Goal: Information Seeking & Learning: Learn about a topic

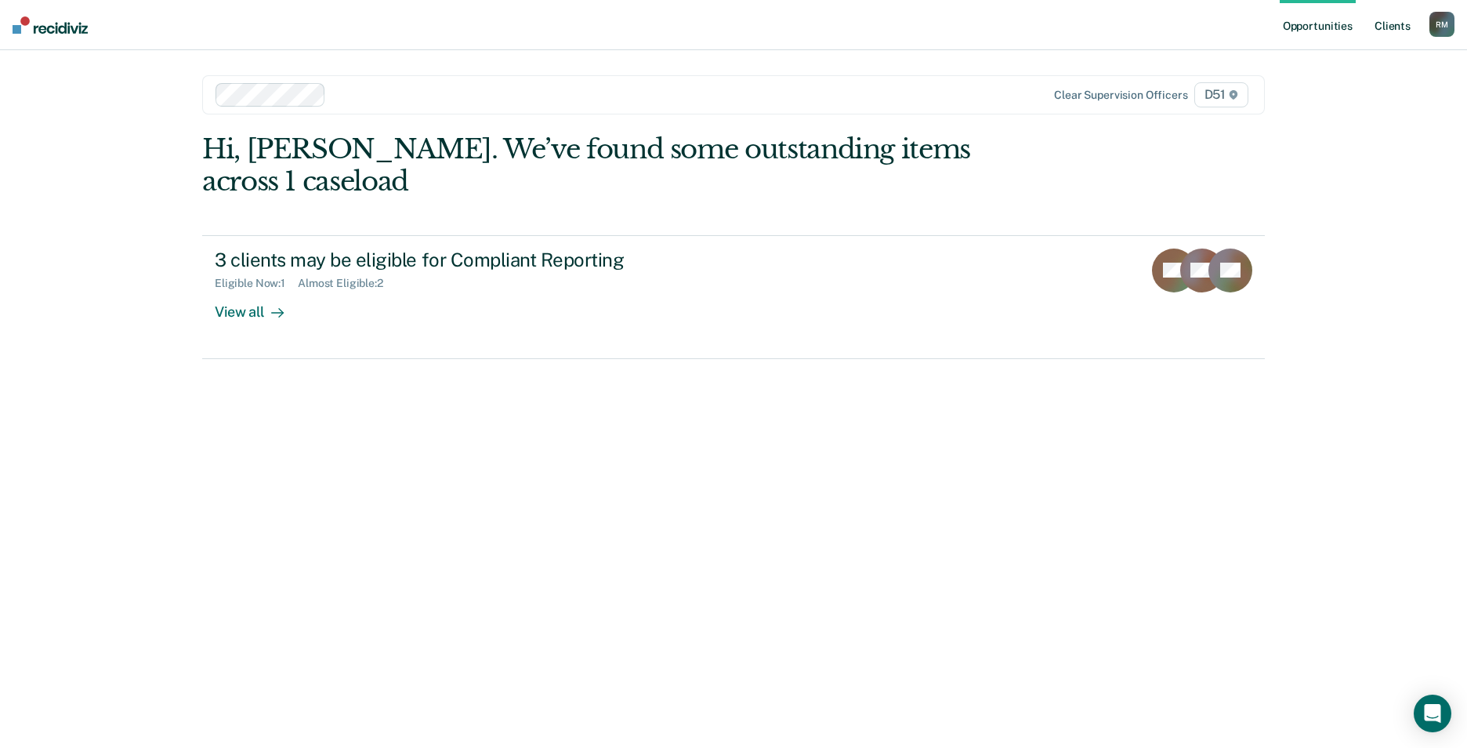
click at [1399, 20] on link "Client s" at bounding box center [1392, 25] width 42 height 50
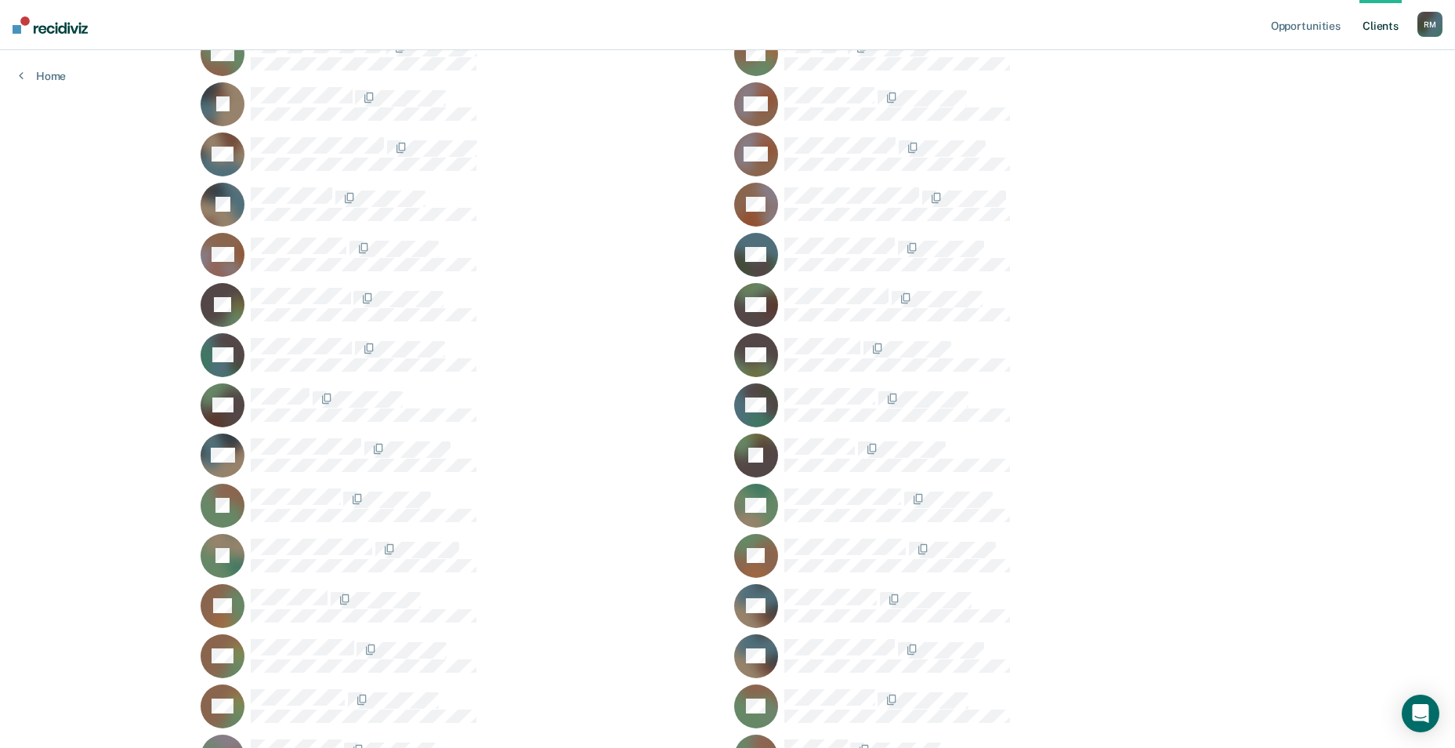
scroll to position [392, 0]
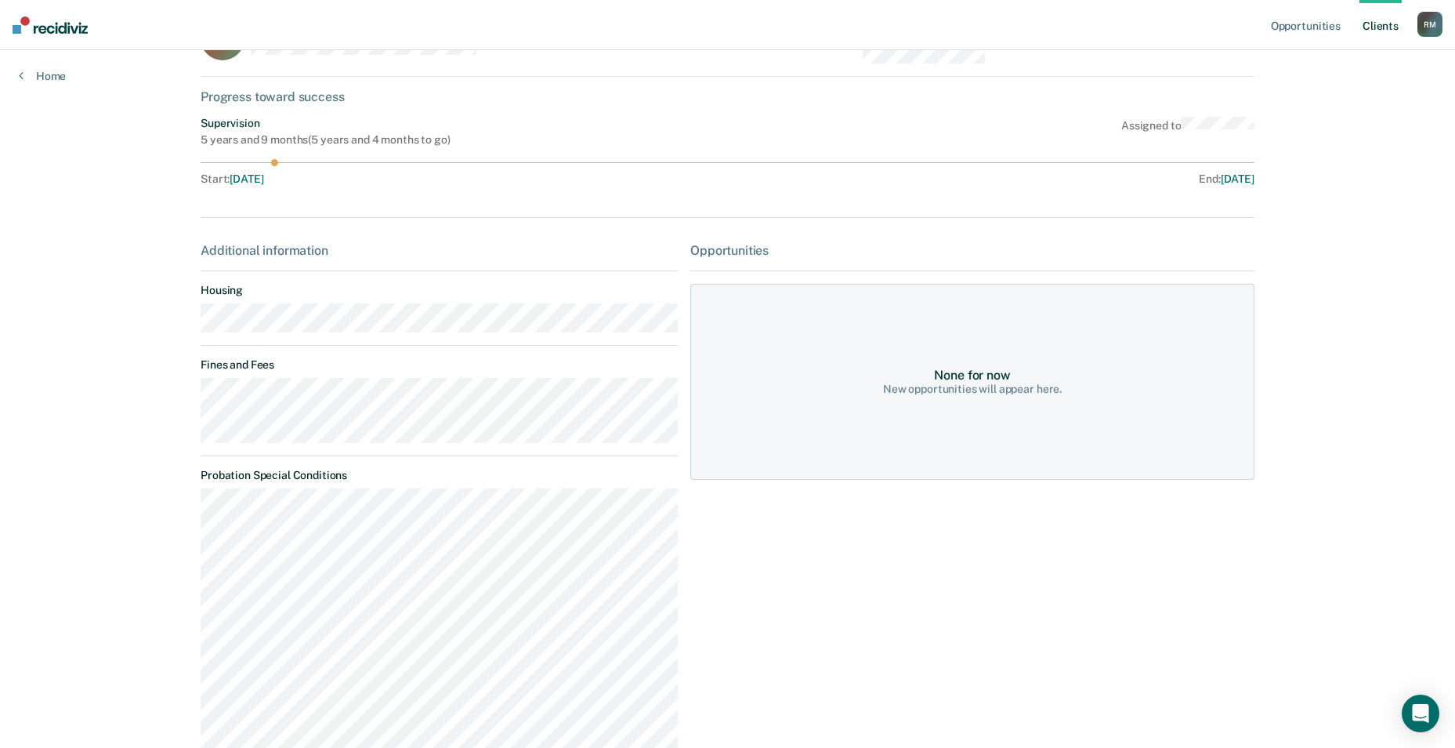
scroll to position [235, 0]
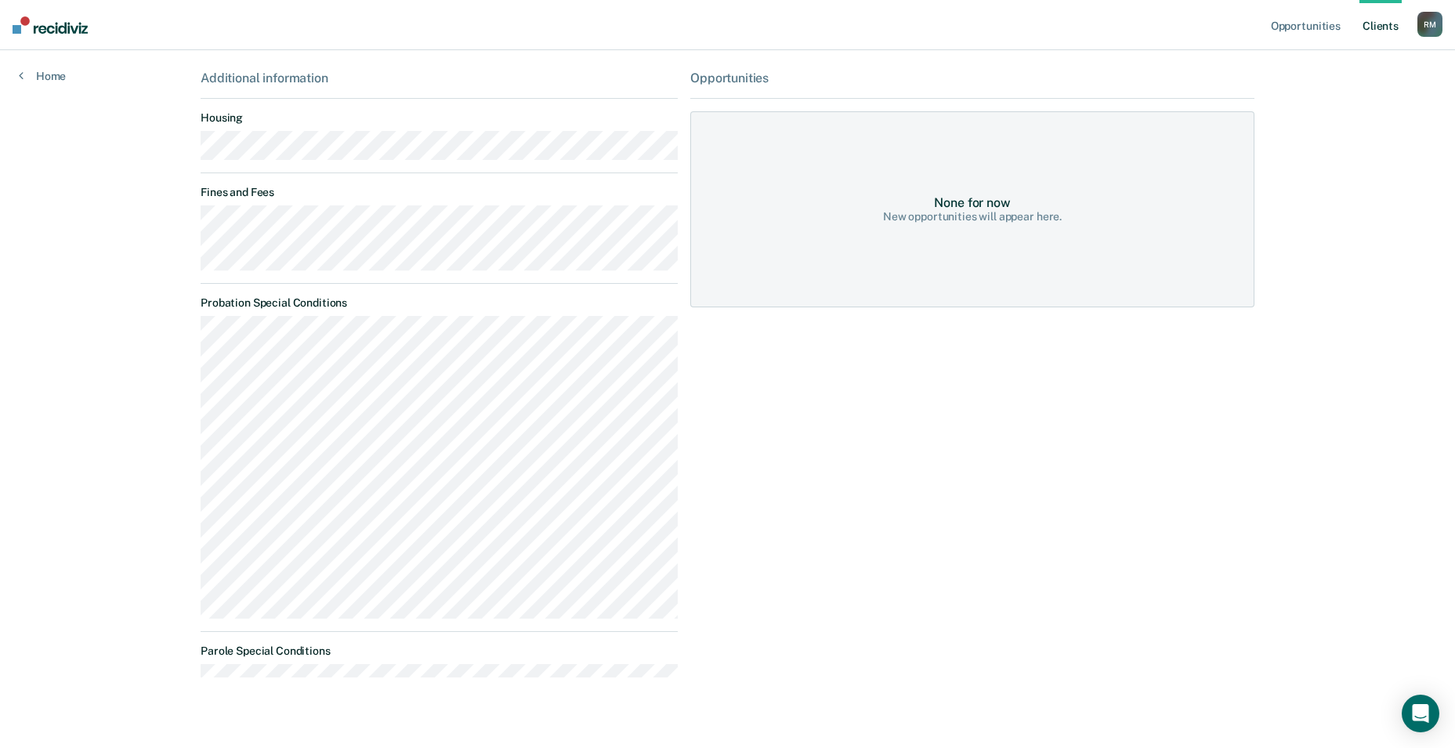
click at [1386, 17] on link "Client s" at bounding box center [1381, 25] width 42 height 50
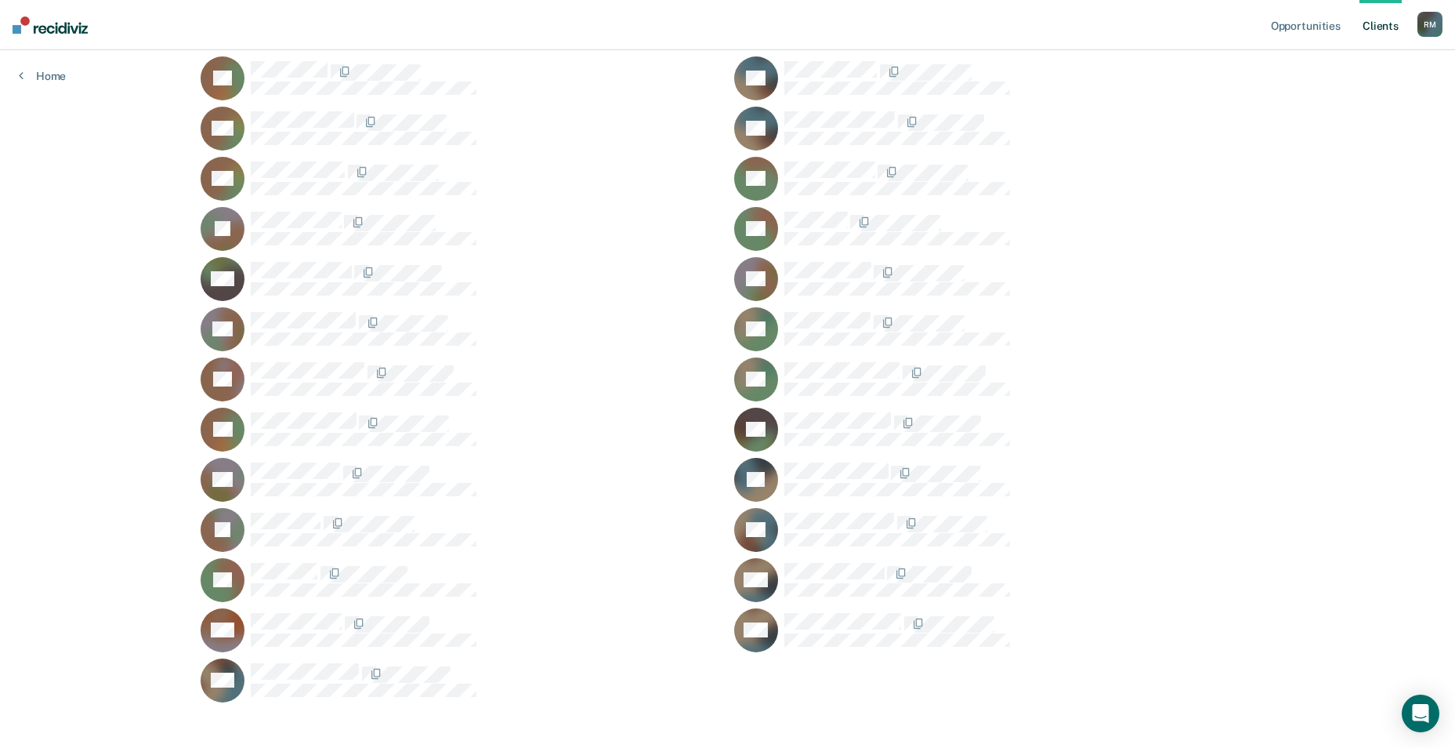
scroll to position [899, 0]
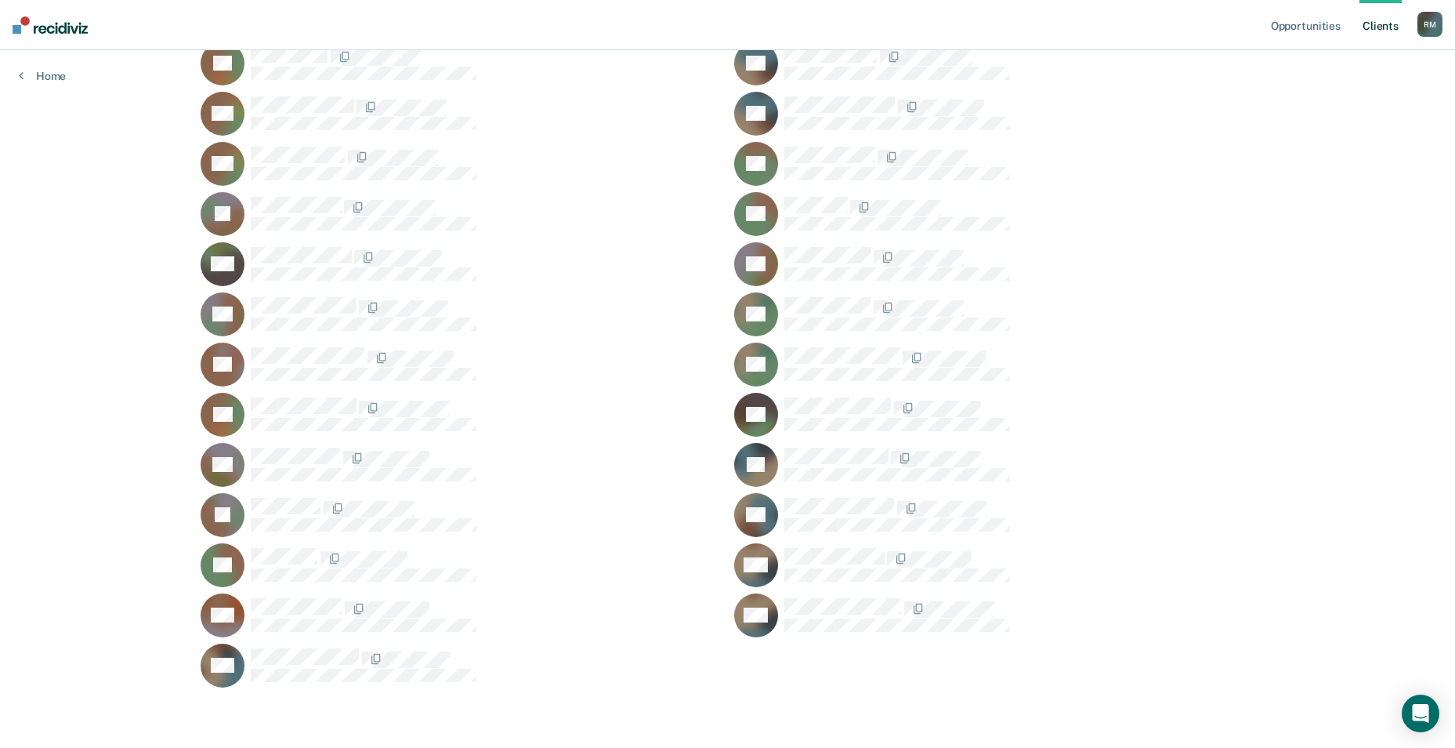
click at [295, 446] on div "KS" at bounding box center [461, 465] width 520 height 44
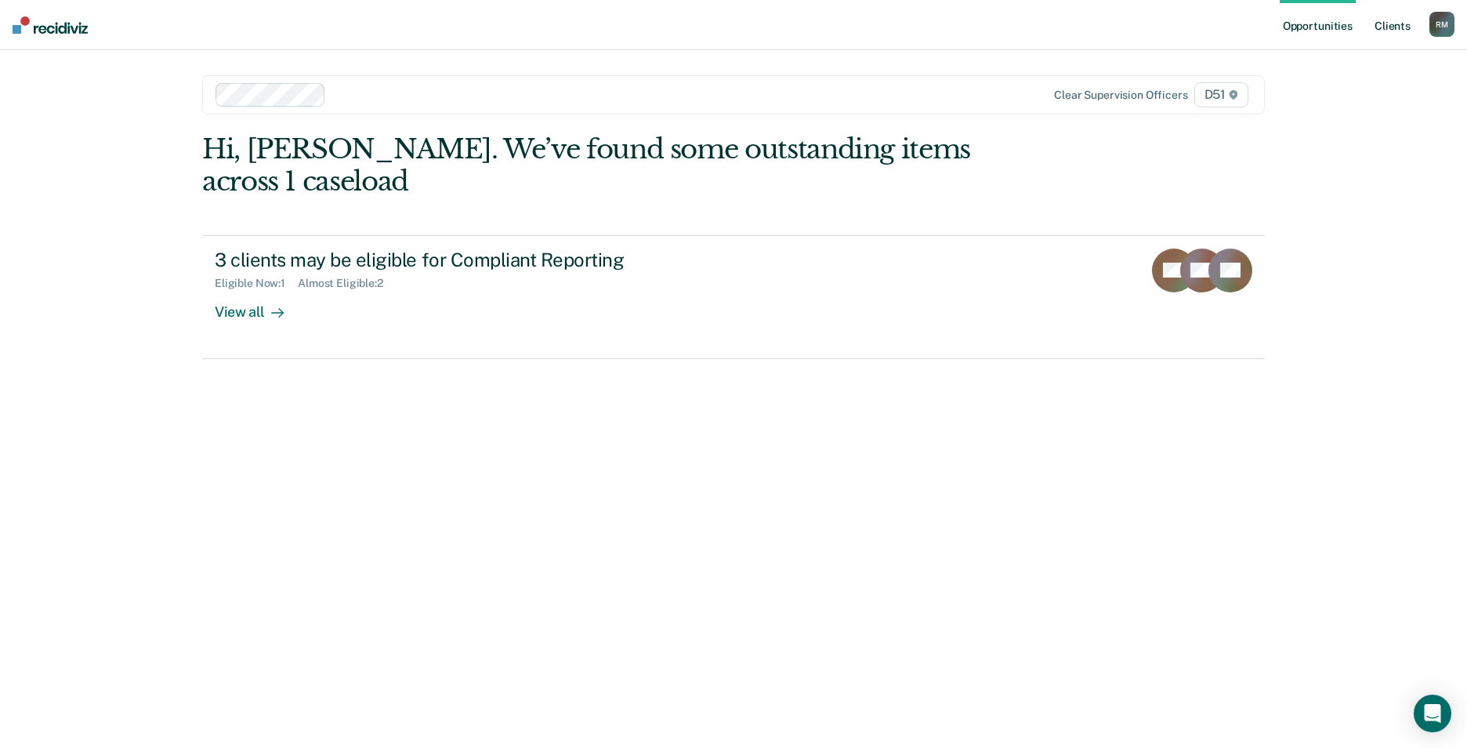
click at [1393, 26] on link "Client s" at bounding box center [1392, 25] width 42 height 50
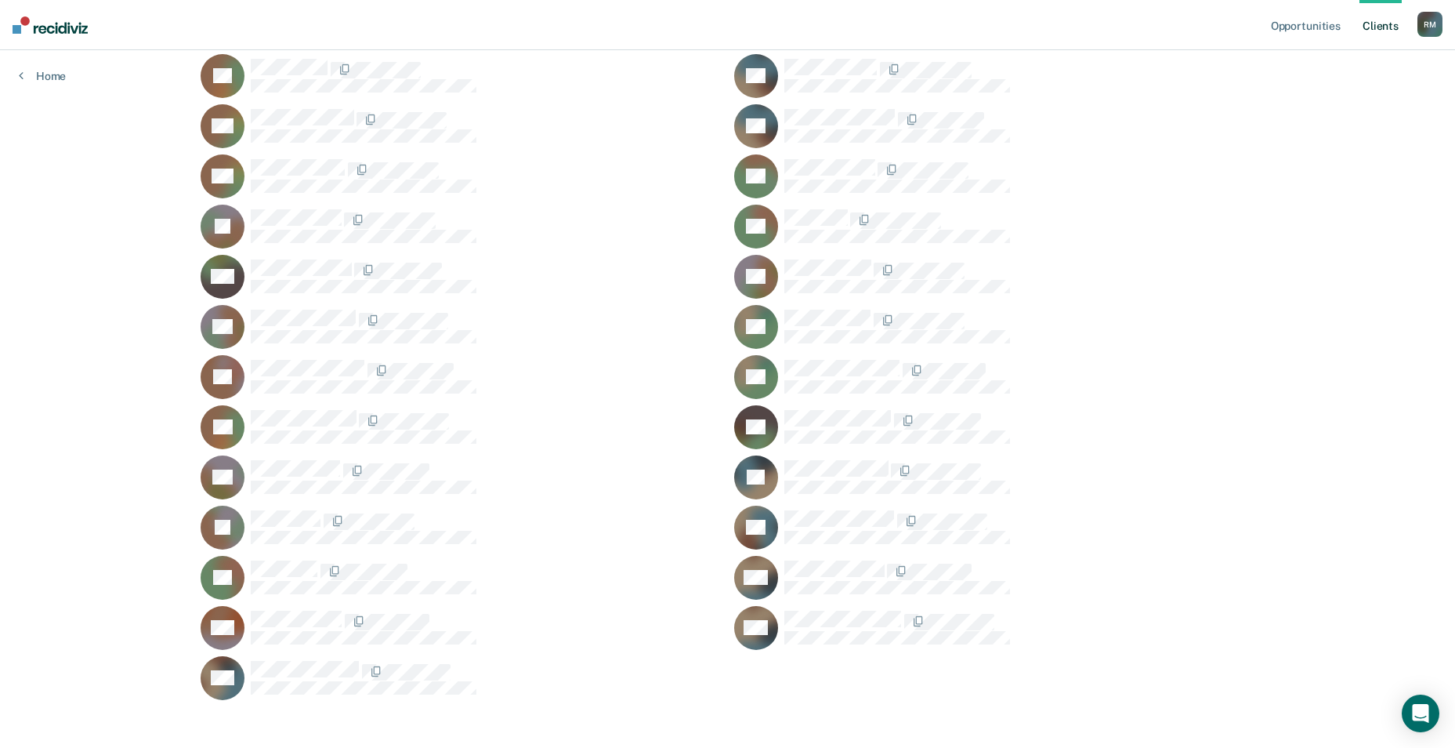
scroll to position [899, 0]
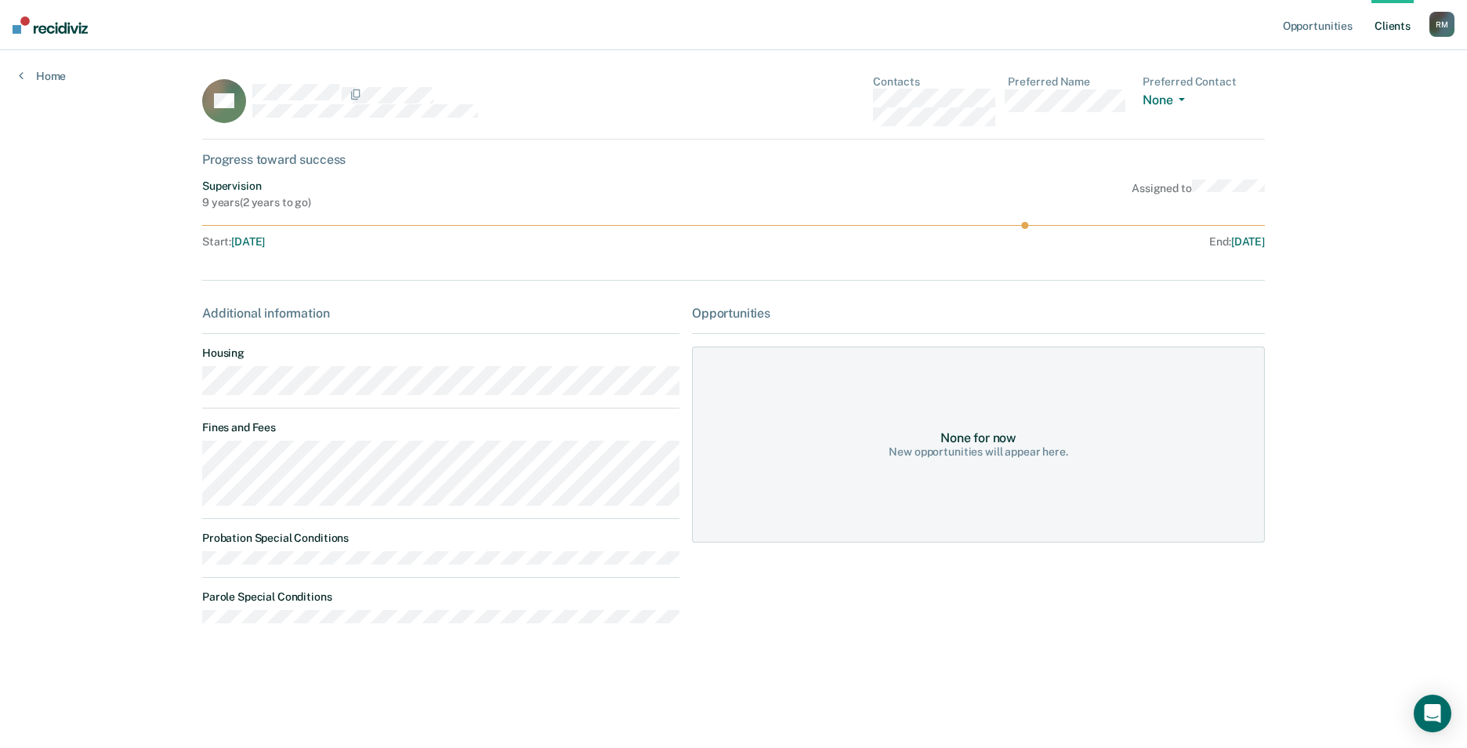
click at [1401, 24] on link "Client s" at bounding box center [1392, 25] width 42 height 50
